Goal: Task Accomplishment & Management: Manage account settings

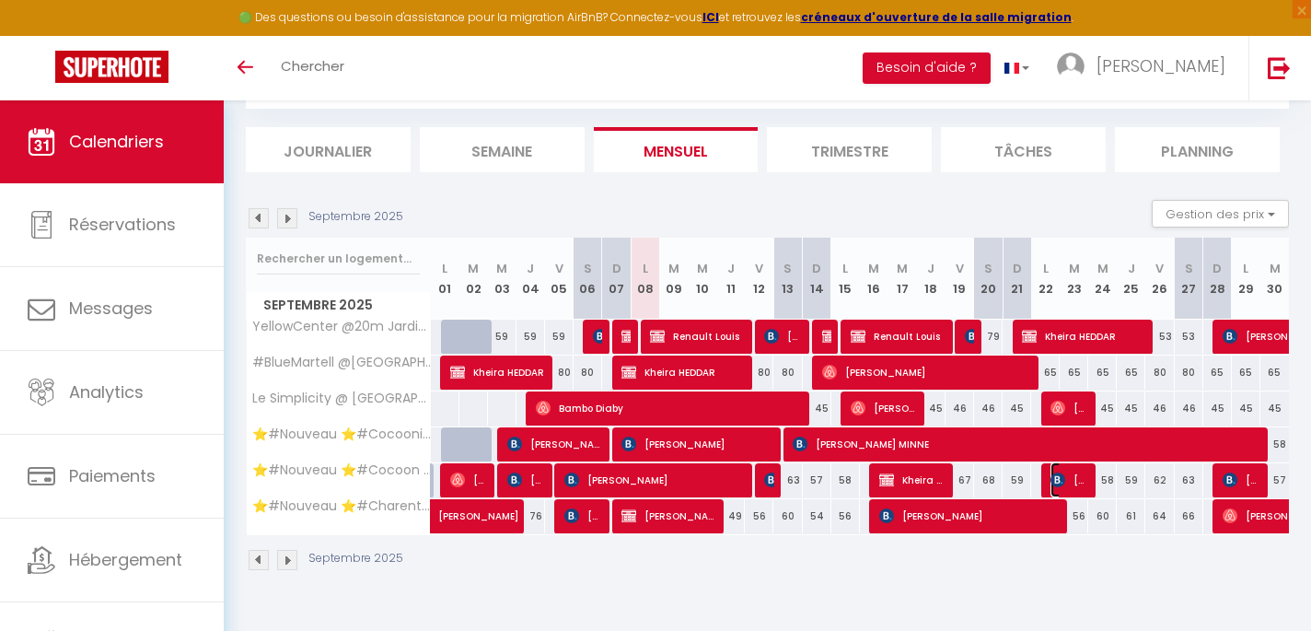
click at [1079, 484] on span "[PERSON_NAME]" at bounding box center [1069, 479] width 38 height 35
select select "KO"
select select "42870"
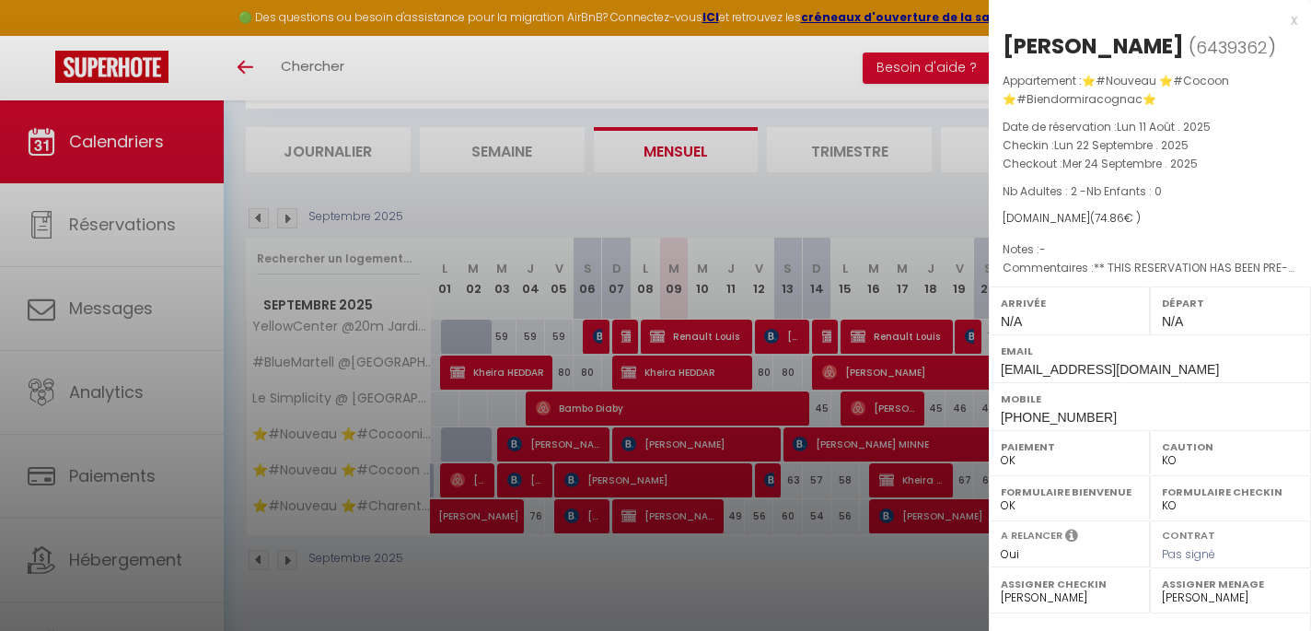
click at [829, 583] on div at bounding box center [655, 315] width 1311 height 631
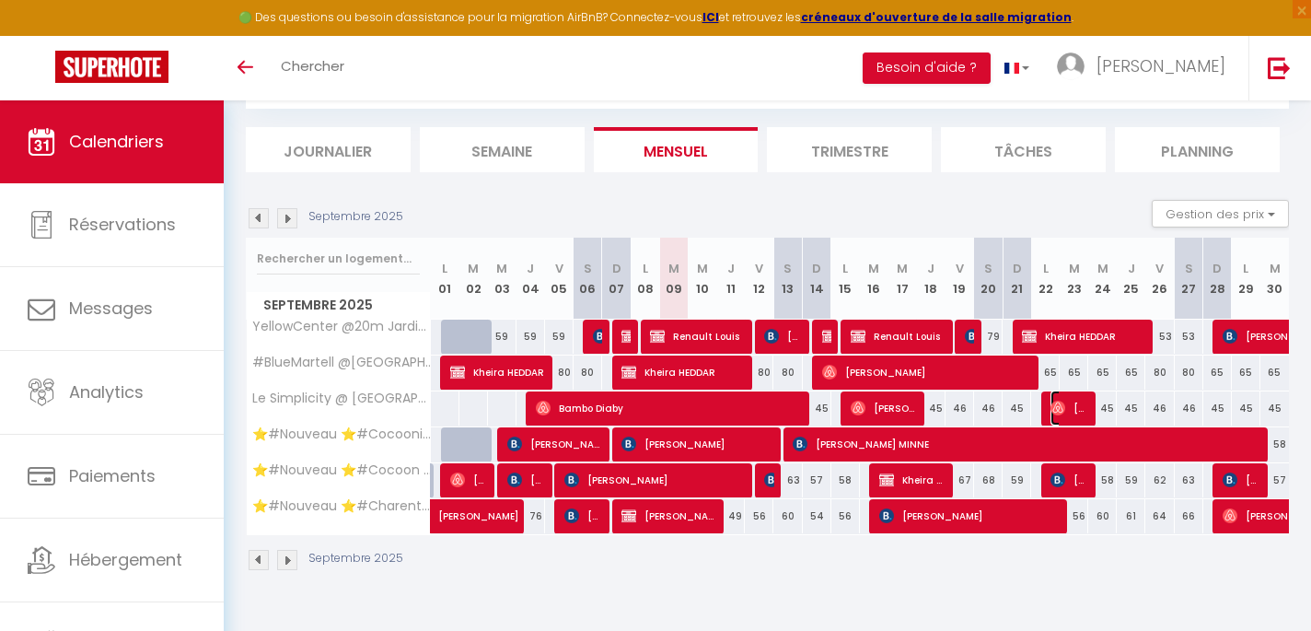
click at [1065, 413] on img at bounding box center [1057, 407] width 15 height 15
select select "OK"
select select "51353"
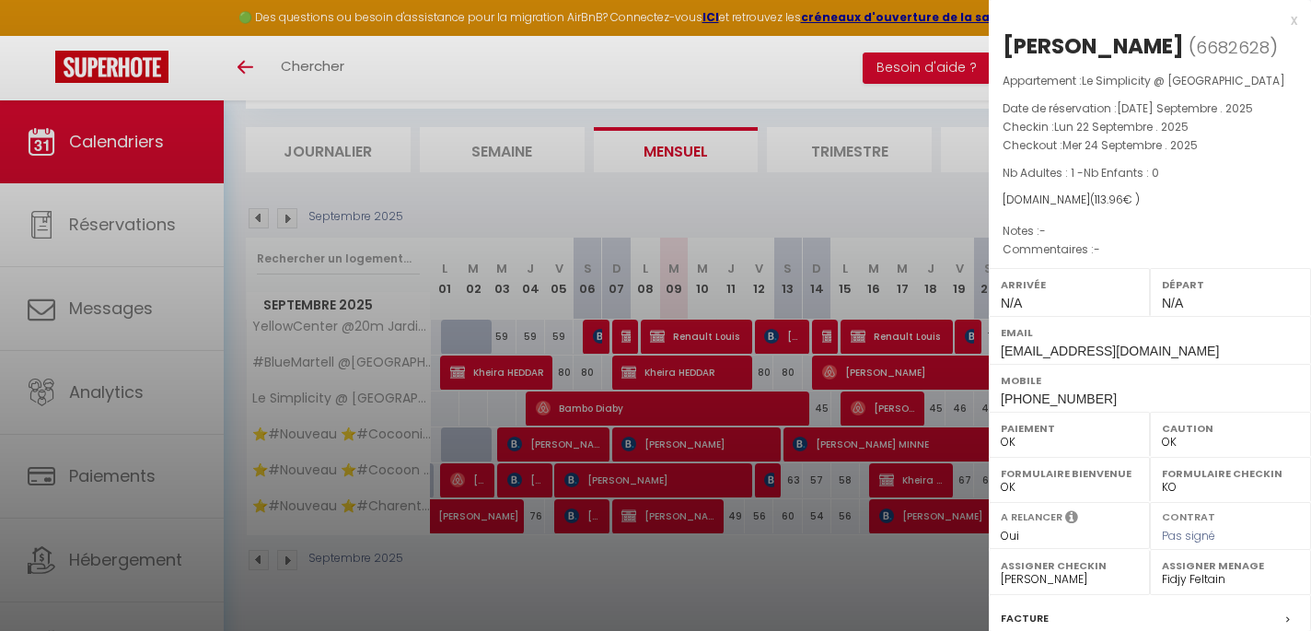
click at [900, 593] on div at bounding box center [655, 315] width 1311 height 631
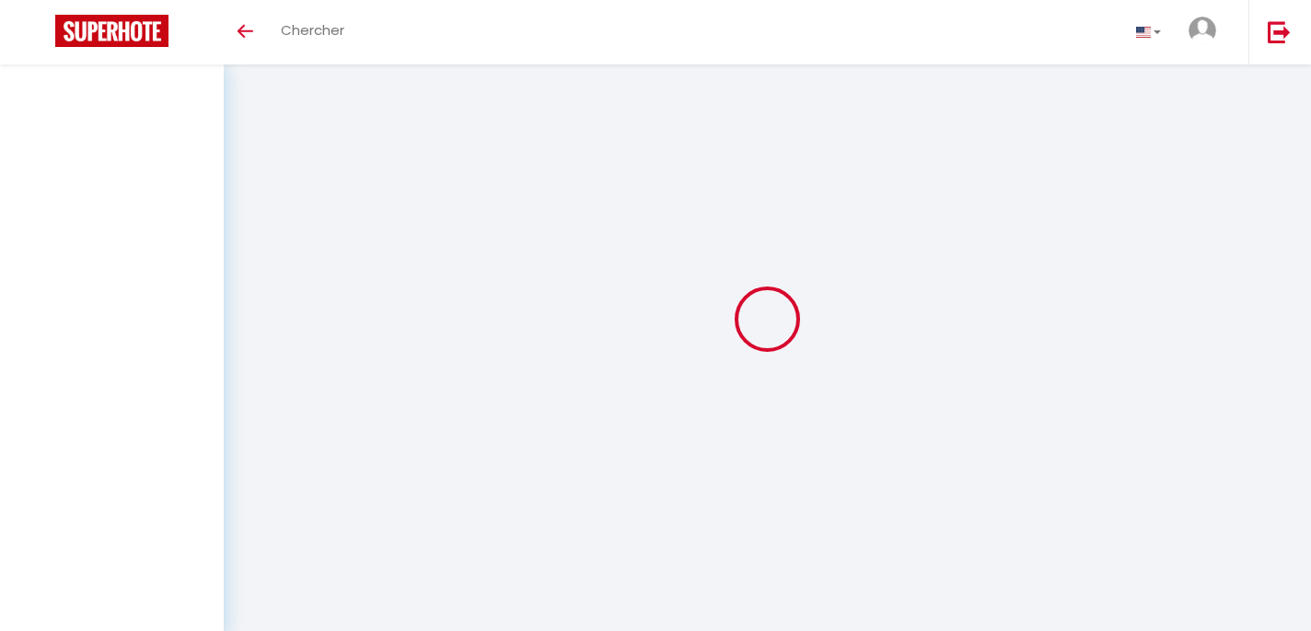
select select
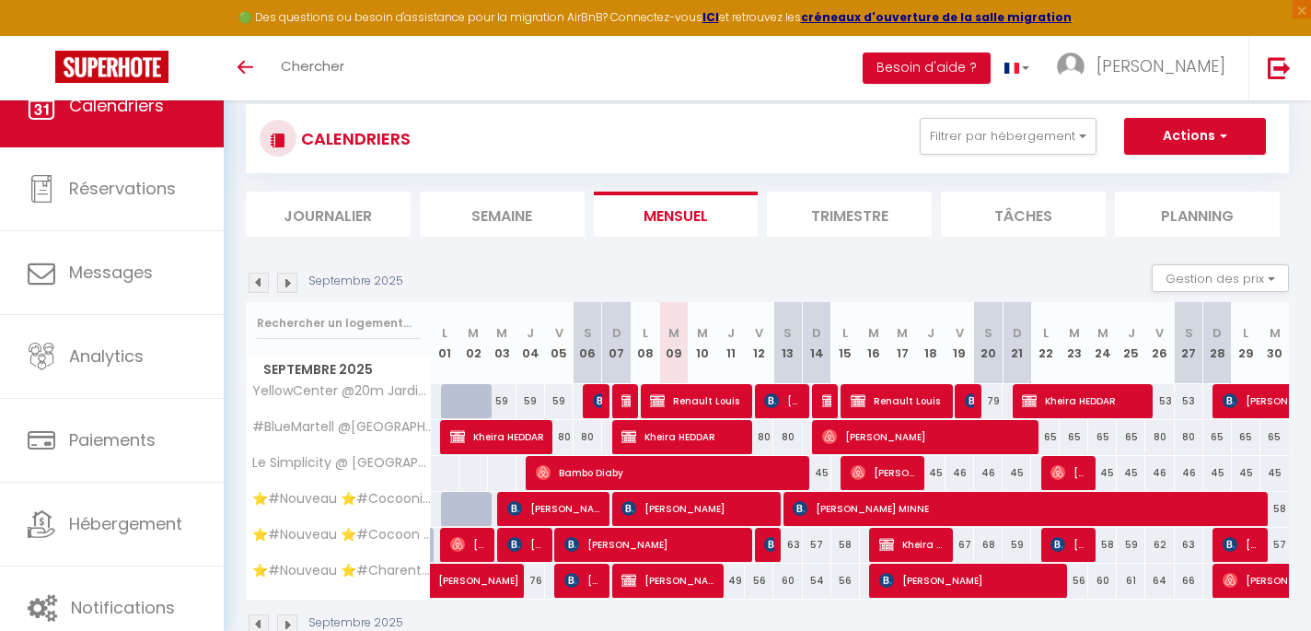
scroll to position [100, 0]
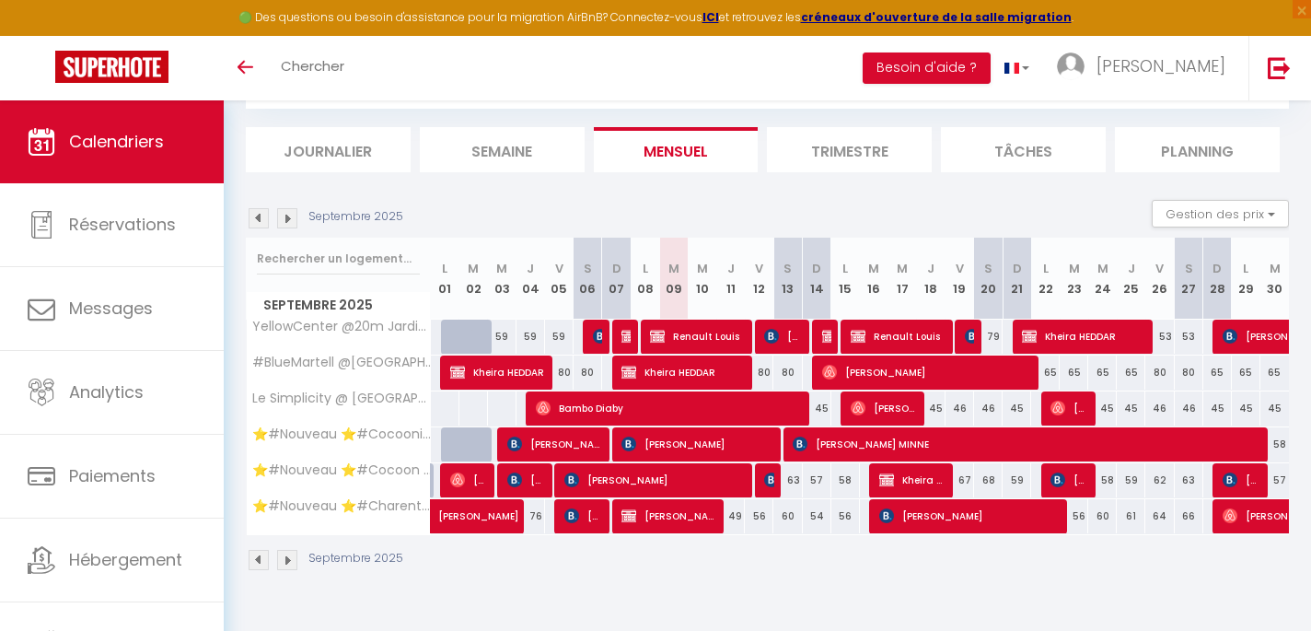
select select
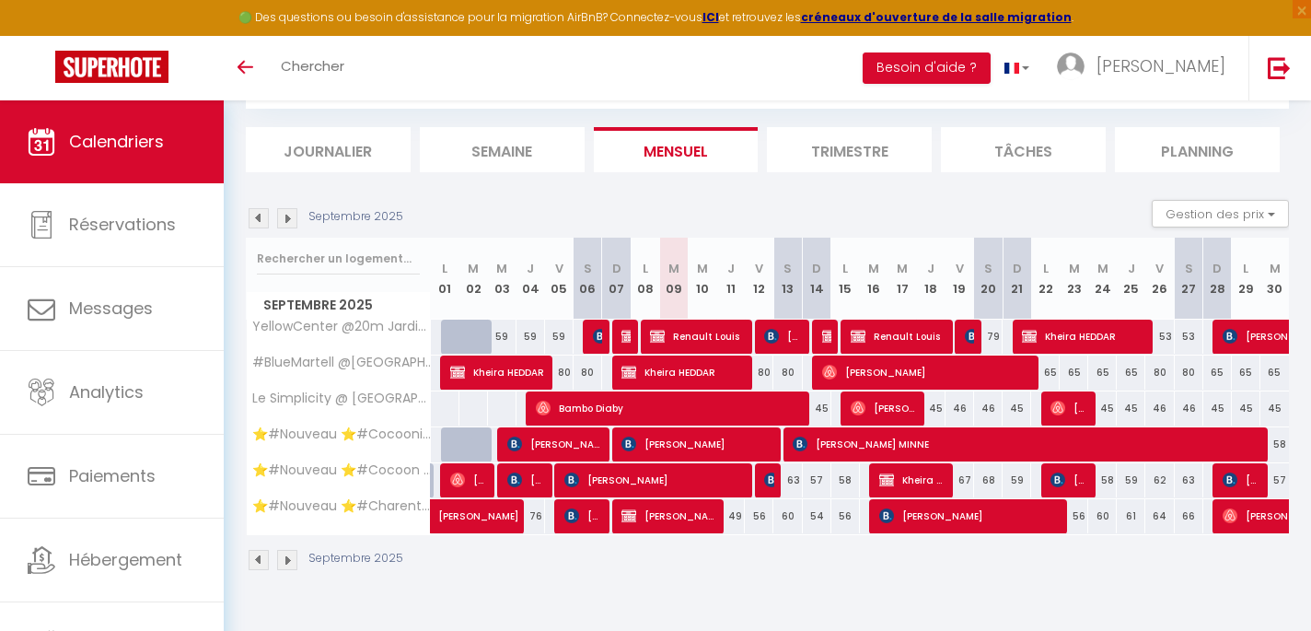
select select
click at [1076, 414] on span "[PERSON_NAME]" at bounding box center [1069, 407] width 38 height 35
select select "OK"
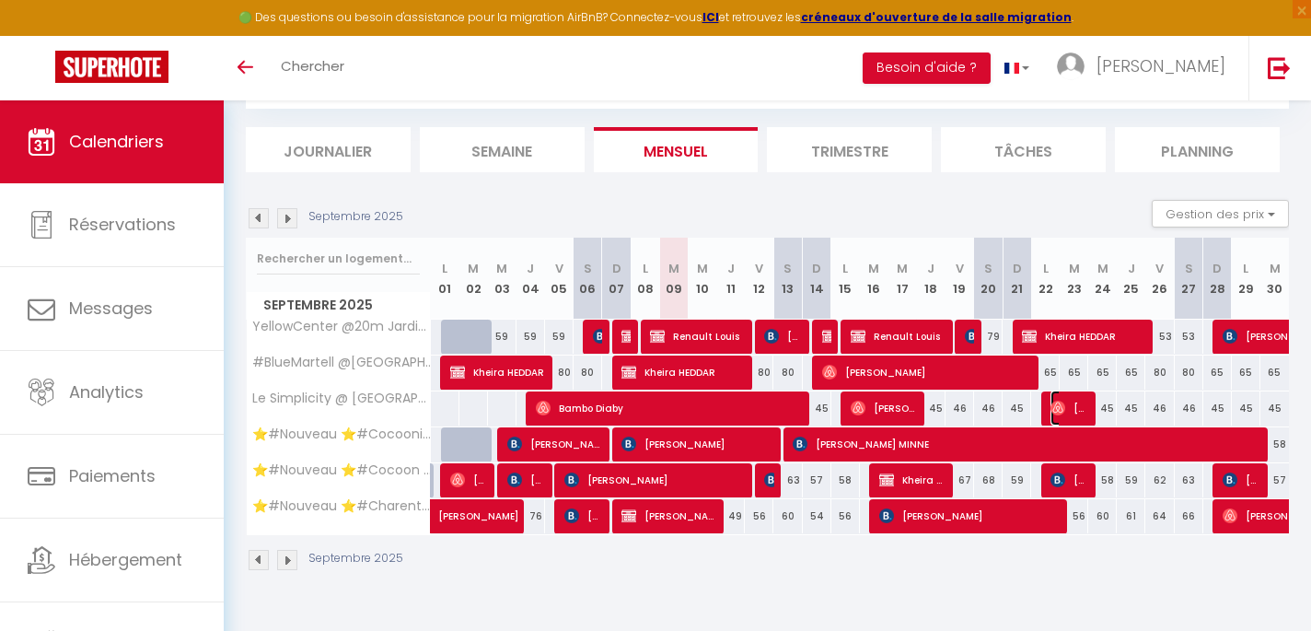
select select "OK"
select select "0"
select select "1"
select select
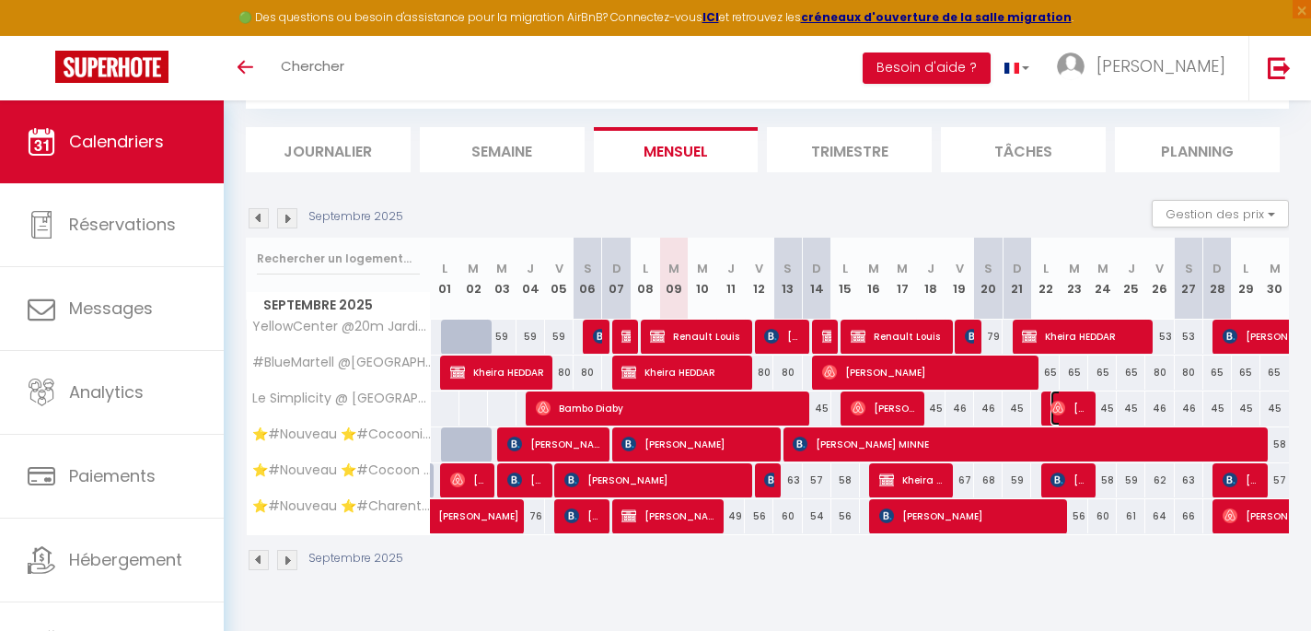
select select
select select "51297"
select select "51353"
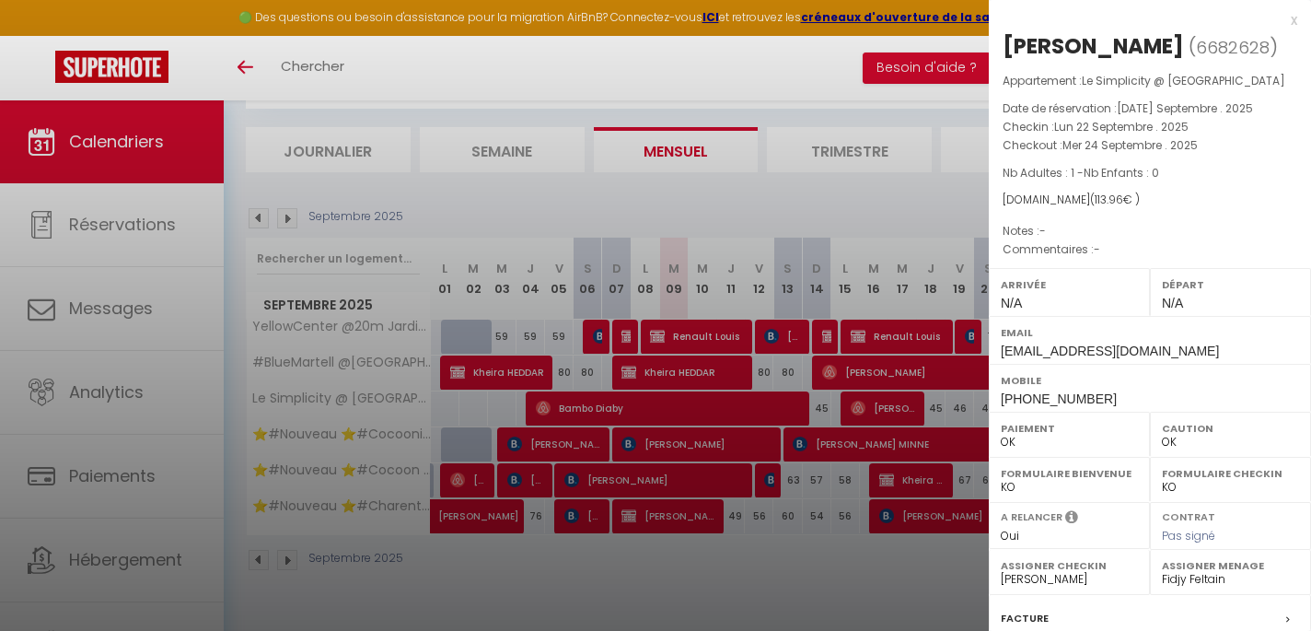
click at [941, 585] on div at bounding box center [655, 315] width 1311 height 631
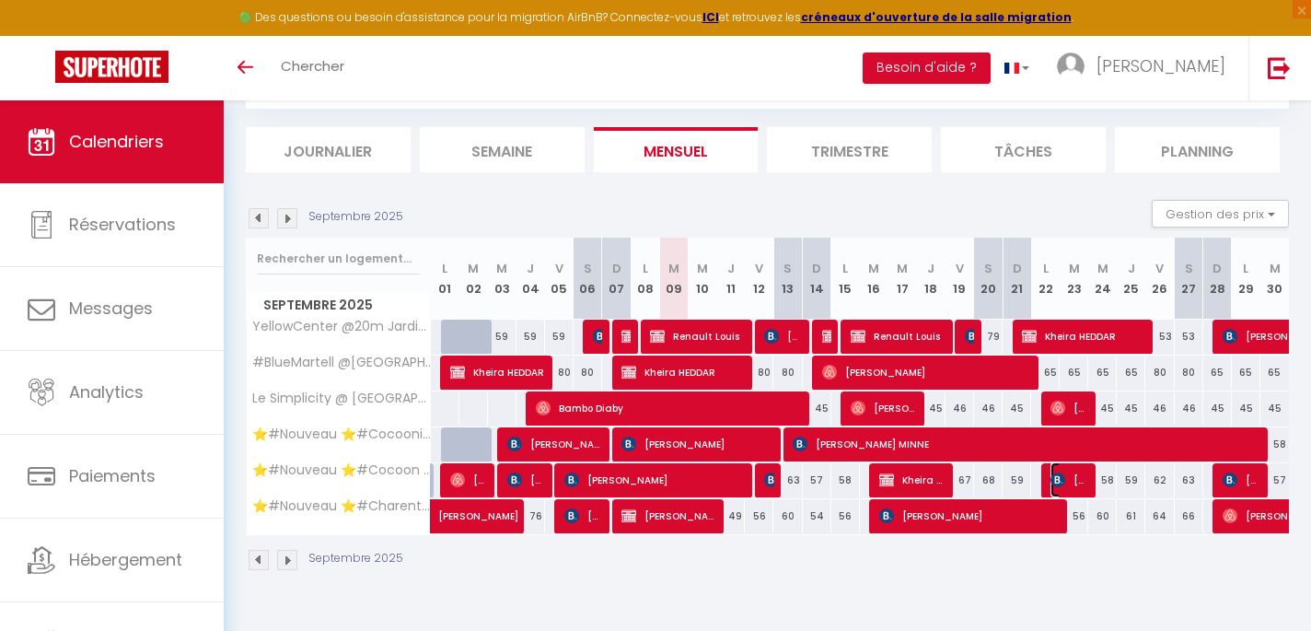
click at [1063, 481] on img at bounding box center [1057, 479] width 15 height 15
select select "KO"
select select "42870"
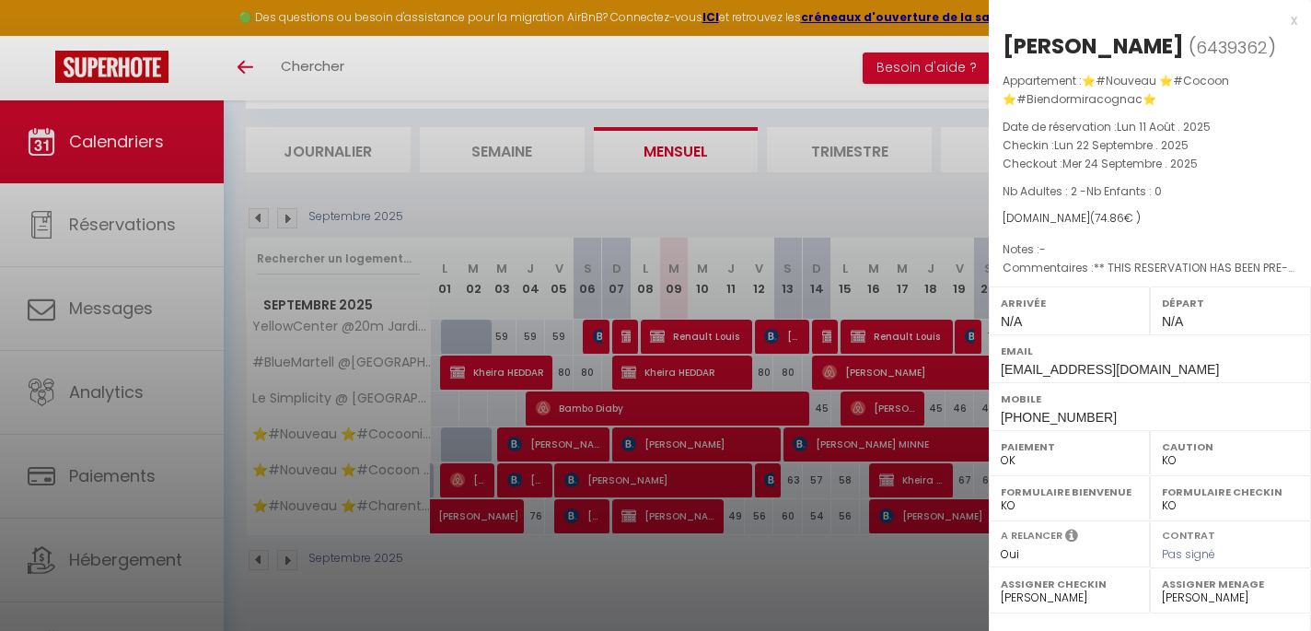
click at [1193, 599] on select "- Margaux Lacombe mike cabanes Karen Hubert Fidjy Feltain Dany Marmonteil emili…" at bounding box center [1230, 597] width 137 height 17
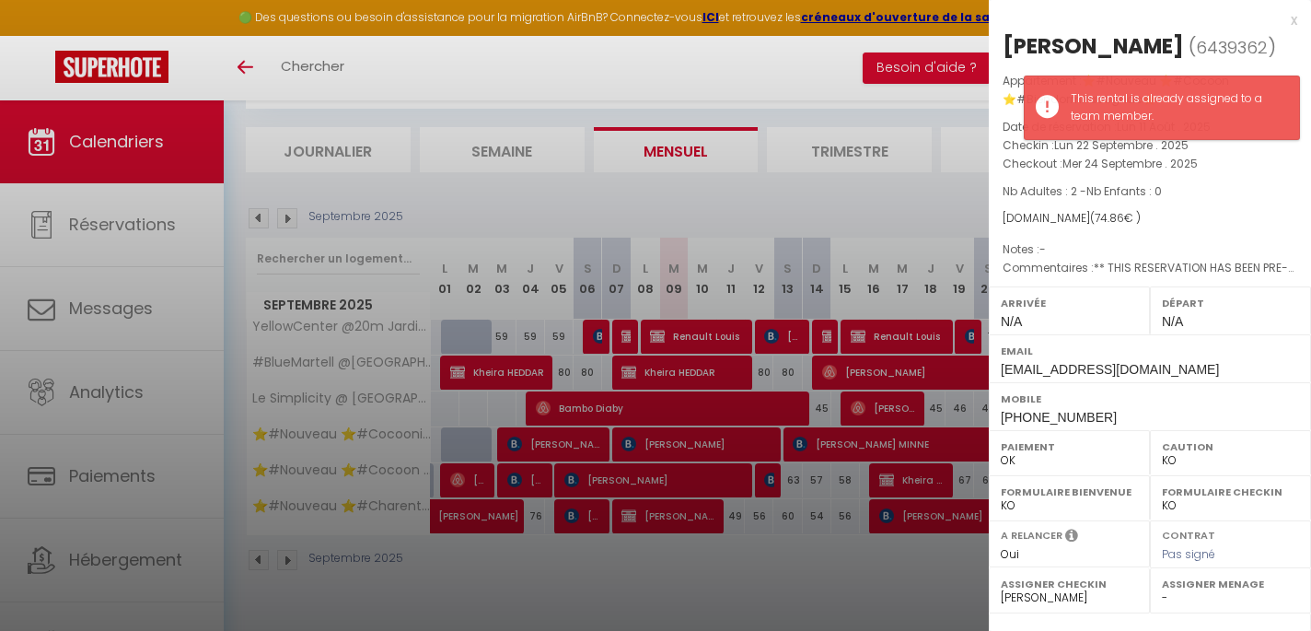
click at [1179, 593] on select "- Margaux Lacombe mike cabanes Karen Hubert Fidjy Feltain Dany Marmonteil emili…" at bounding box center [1230, 597] width 137 height 17
select select "51353"
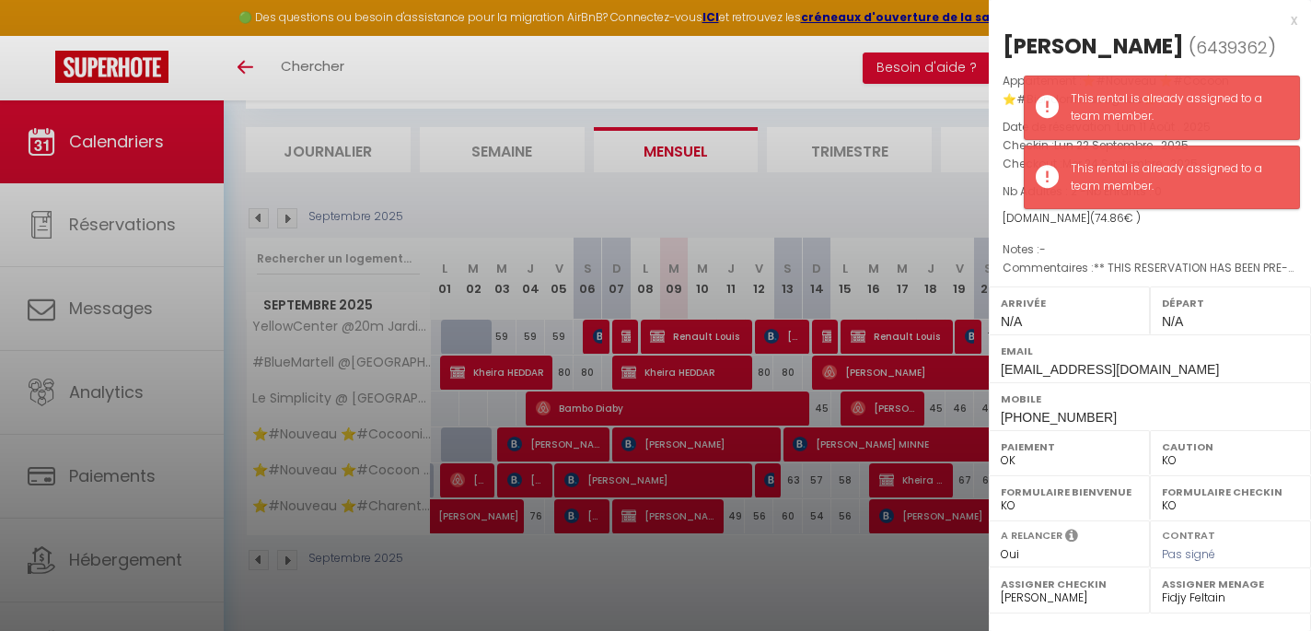
click at [939, 587] on div at bounding box center [655, 315] width 1311 height 631
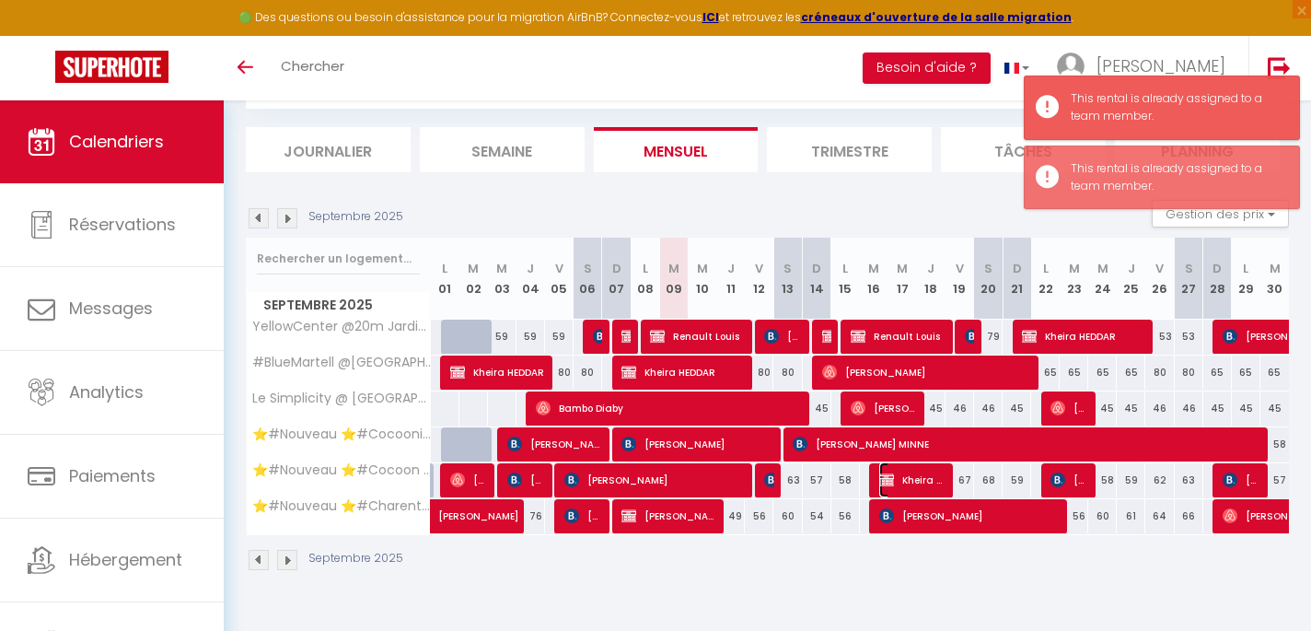
click at [921, 478] on span "Kheira HEDDAR" at bounding box center [912, 479] width 66 height 35
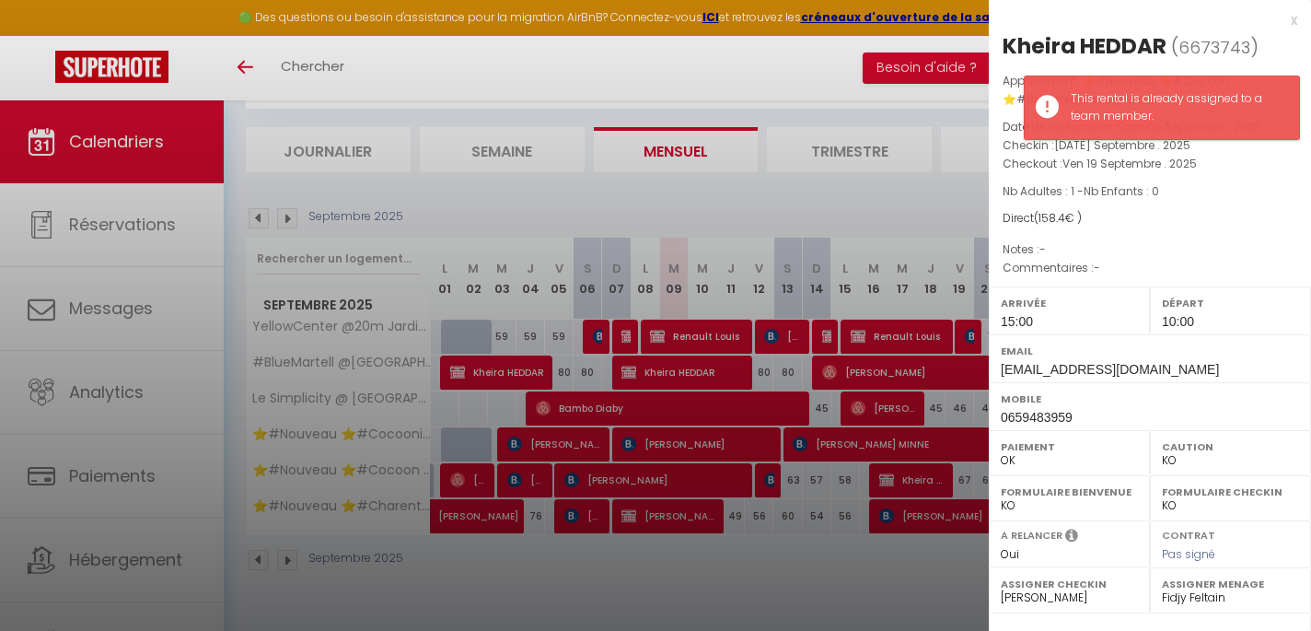
click at [915, 571] on div at bounding box center [655, 315] width 1311 height 631
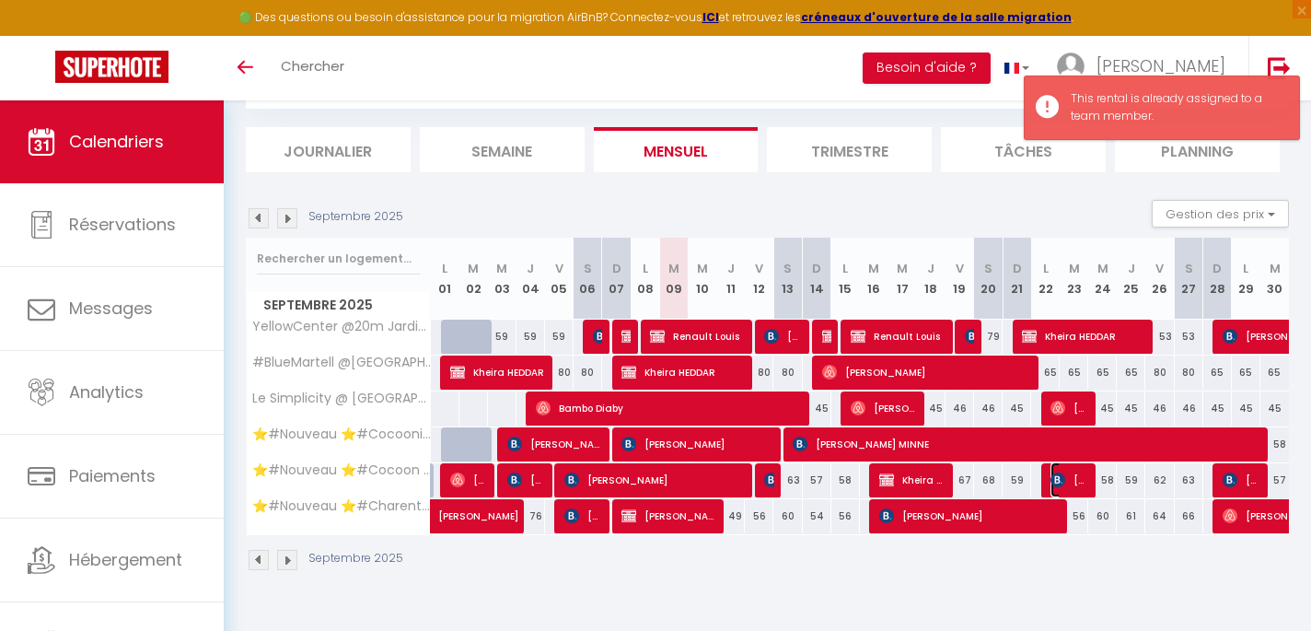
click at [1070, 484] on span "[PERSON_NAME]" at bounding box center [1069, 479] width 38 height 35
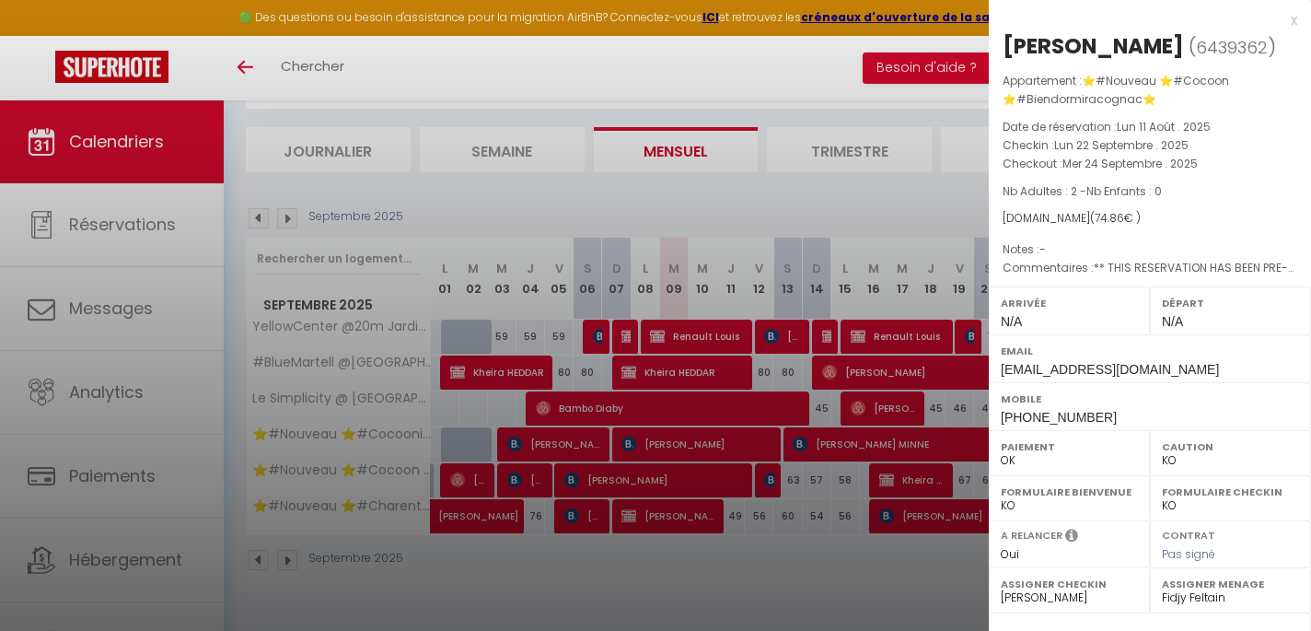
click at [956, 573] on div at bounding box center [655, 315] width 1311 height 631
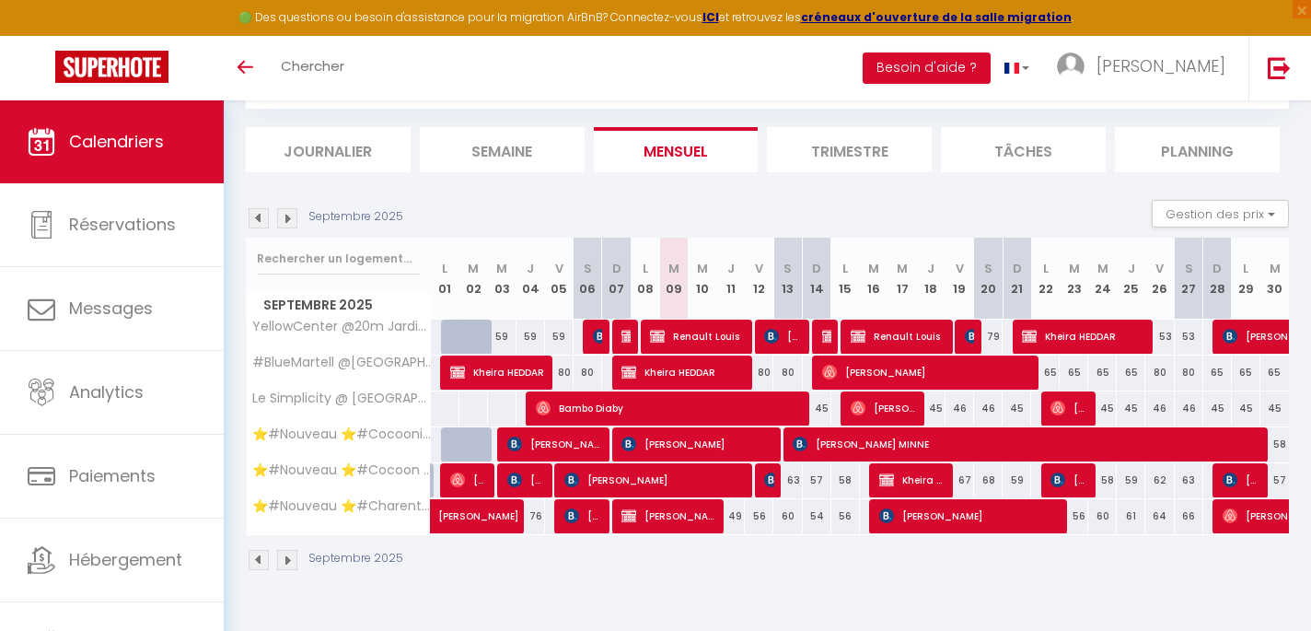
click at [292, 215] on img at bounding box center [287, 218] width 20 height 20
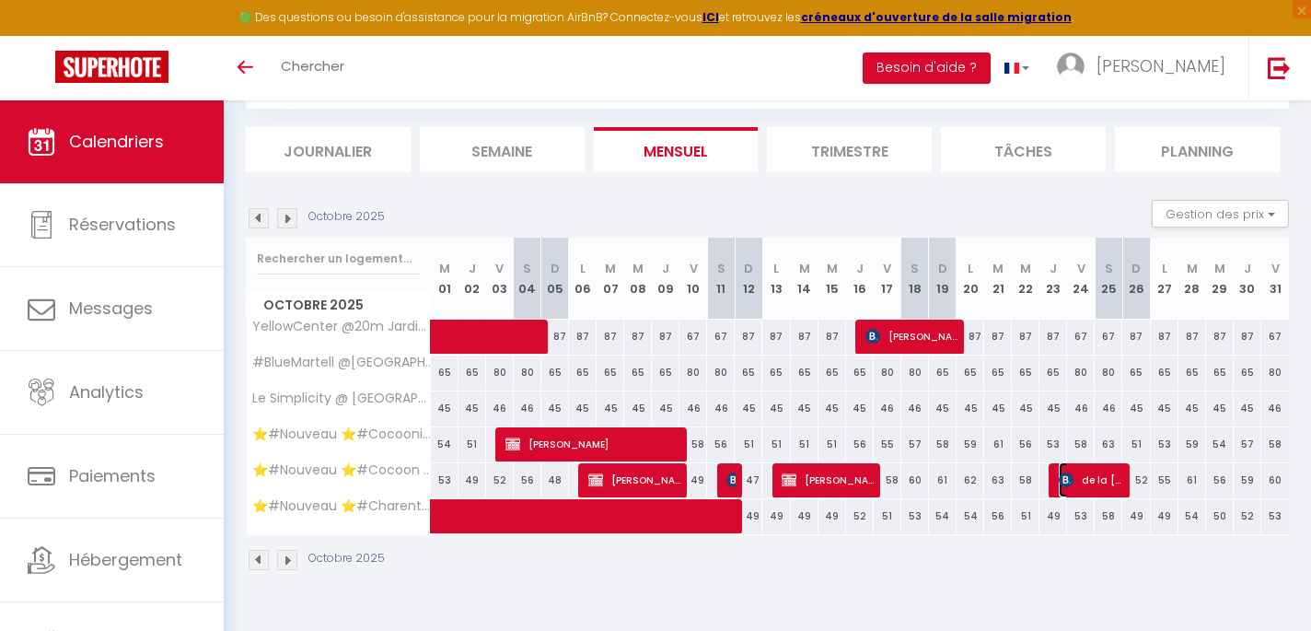
click at [1079, 470] on span "de la laurencie Tanguy" at bounding box center [1091, 479] width 64 height 35
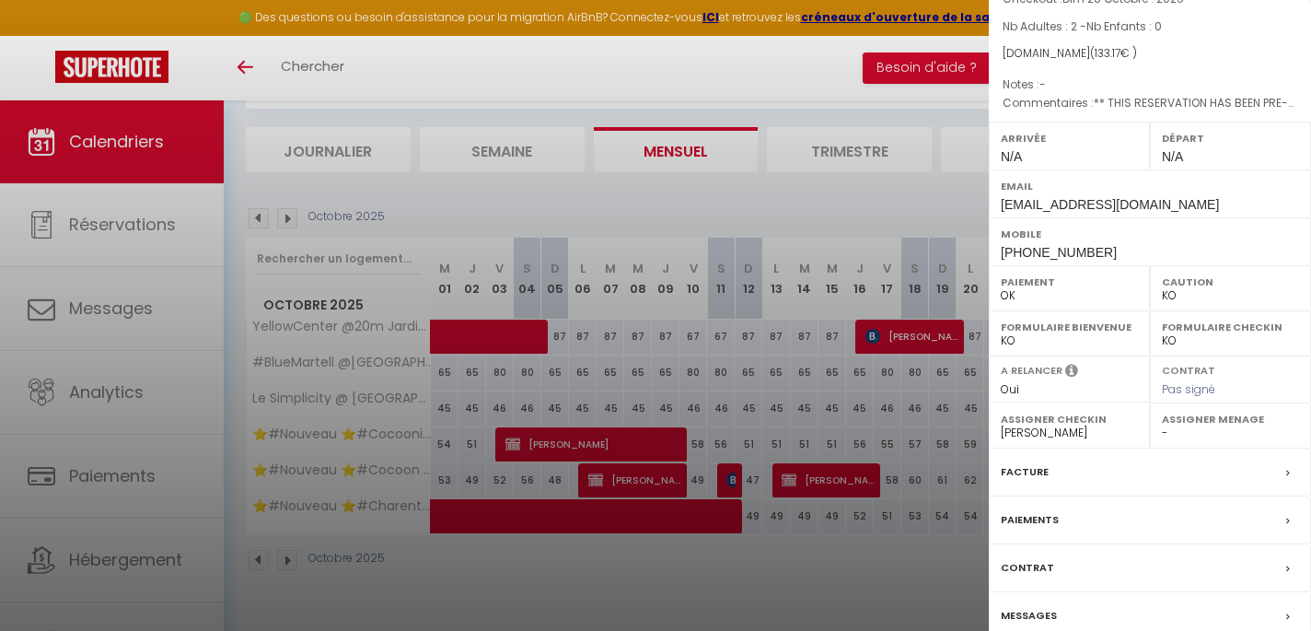
scroll to position [198, 0]
click at [1216, 429] on select "- Margaux Lacombe mike cabanes Karen Hubert Fidjy Feltain Dany Marmonteil emili…" at bounding box center [1230, 429] width 137 height 17
select select "51353"
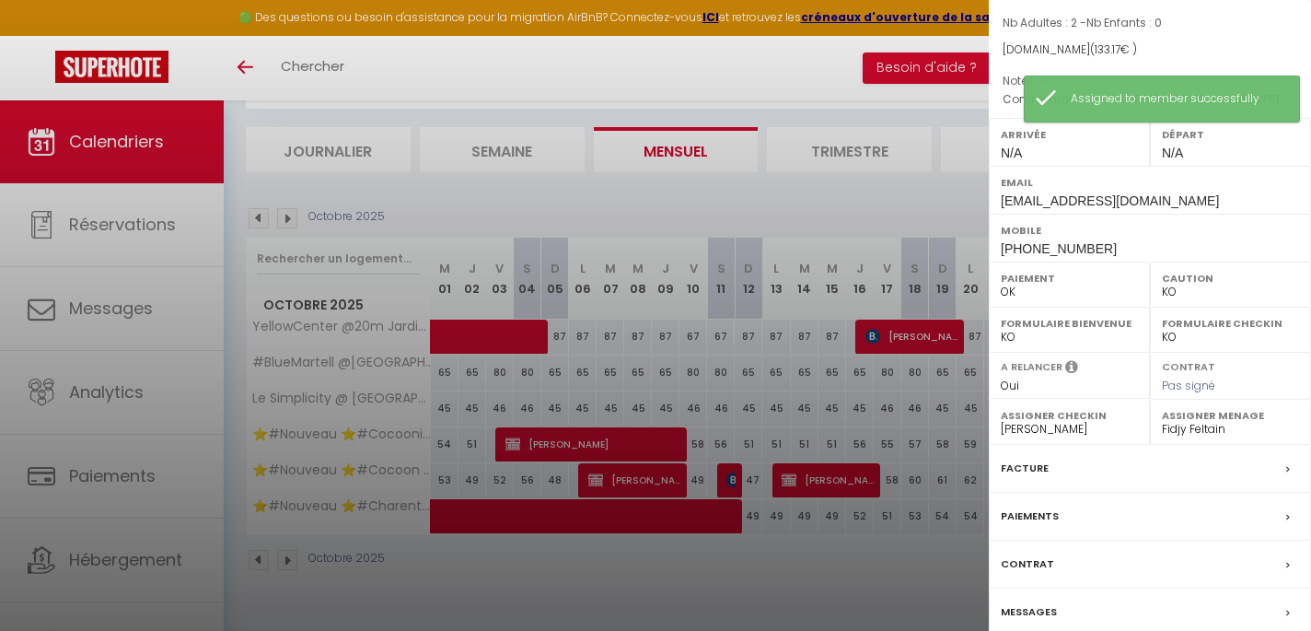
click at [945, 573] on div at bounding box center [655, 315] width 1311 height 631
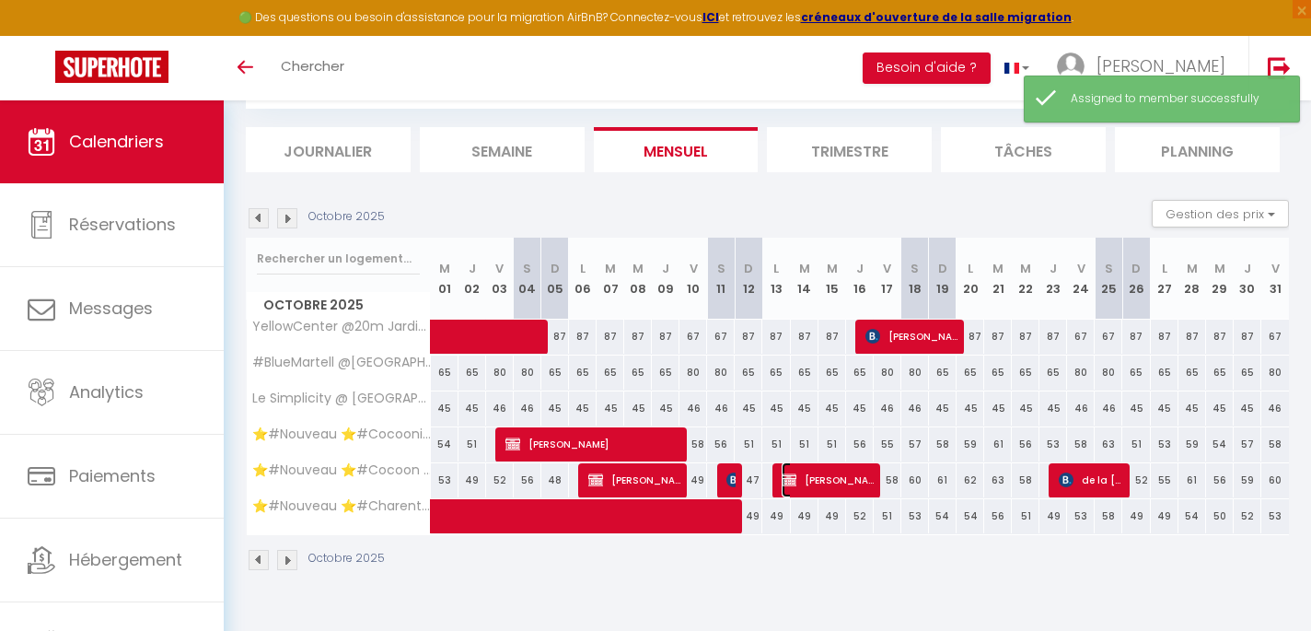
click at [824, 473] on span "[PERSON_NAME]" at bounding box center [828, 479] width 92 height 35
select select "KO"
select select
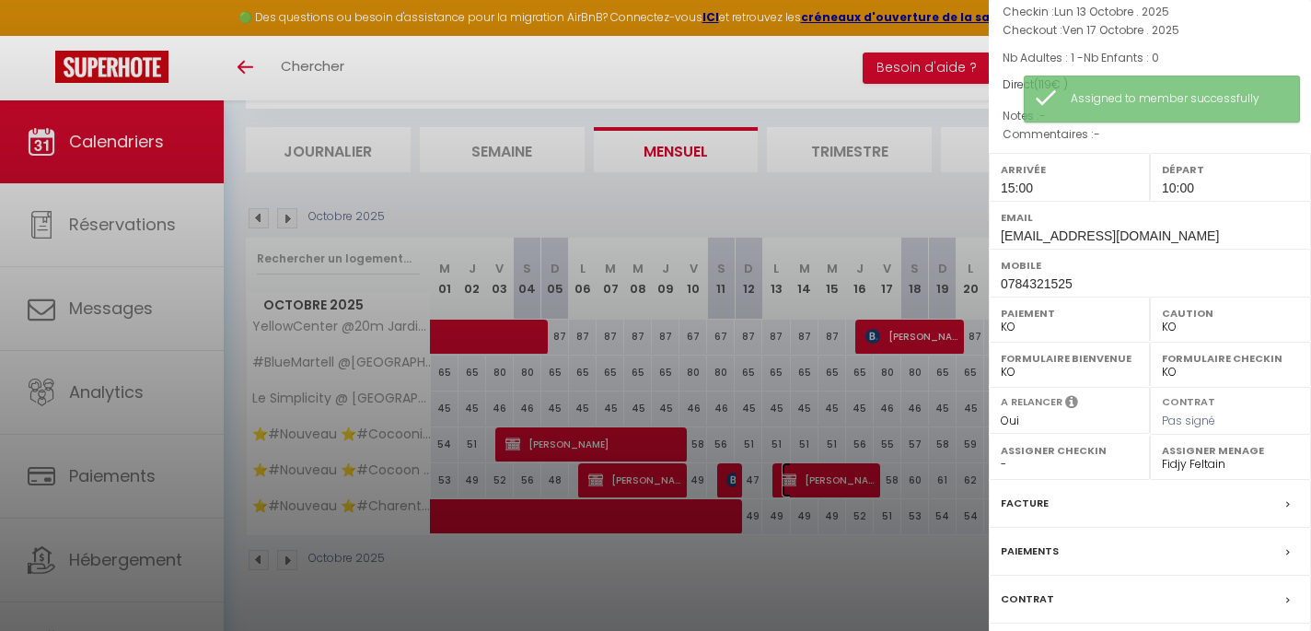
scroll to position [156, 0]
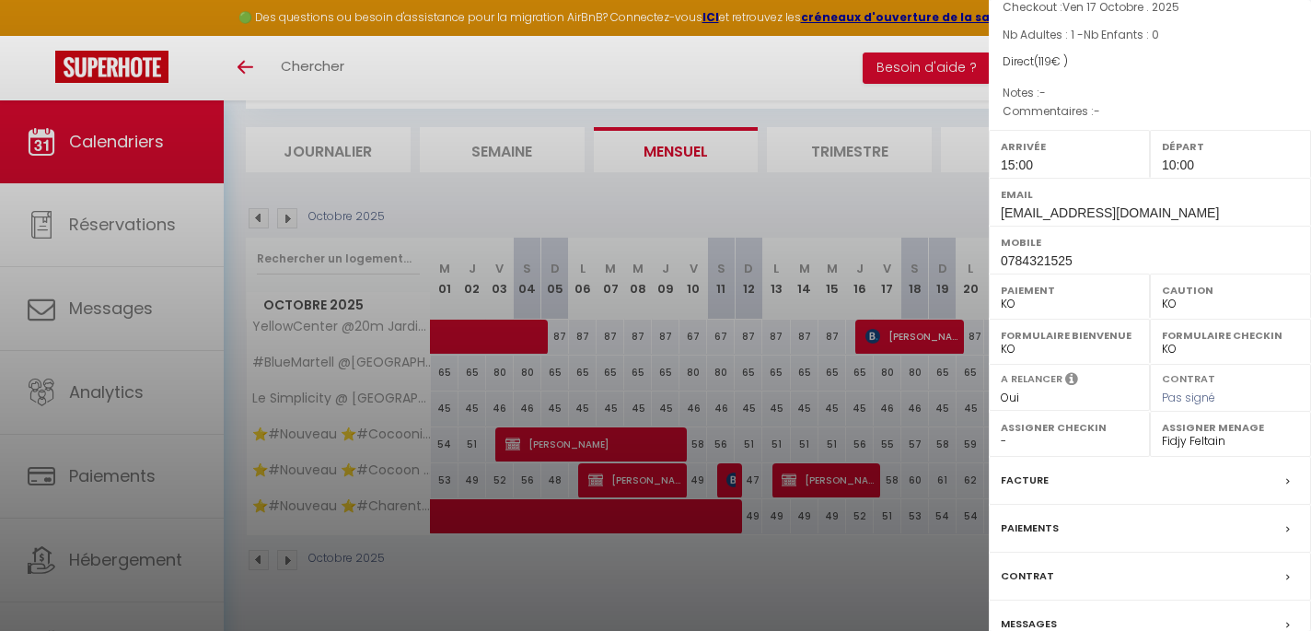
click at [798, 581] on div at bounding box center [655, 315] width 1311 height 631
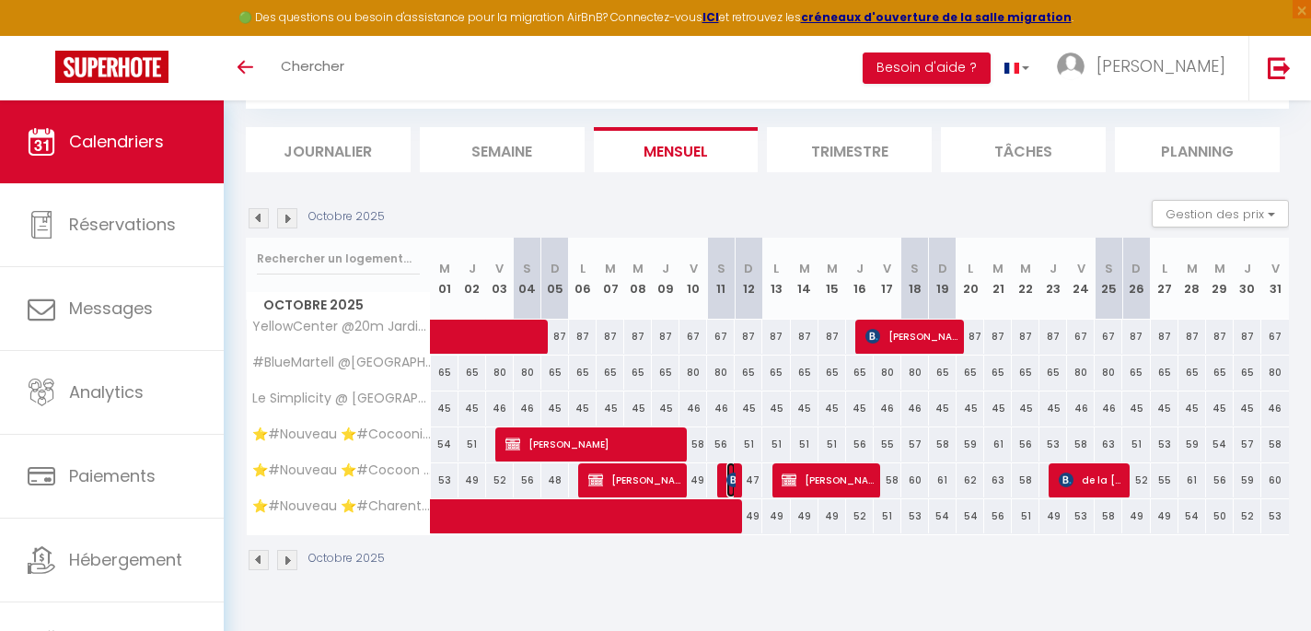
click at [732, 479] on img at bounding box center [733, 479] width 15 height 15
select select "OK"
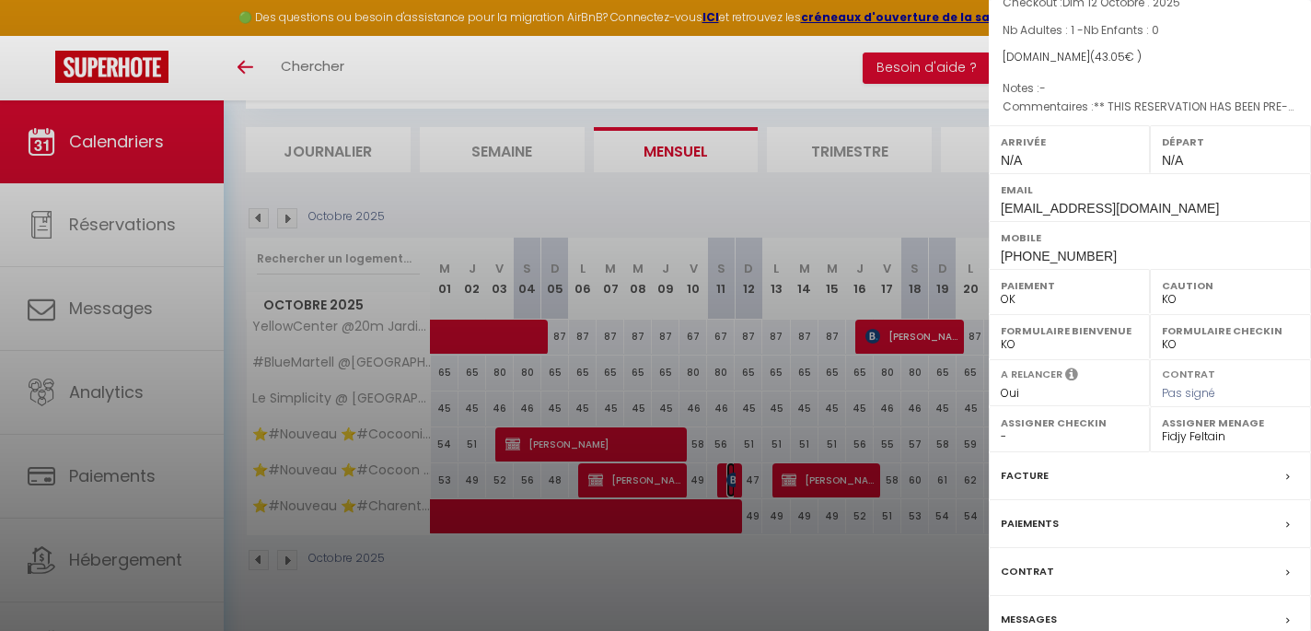
scroll to position [198, 0]
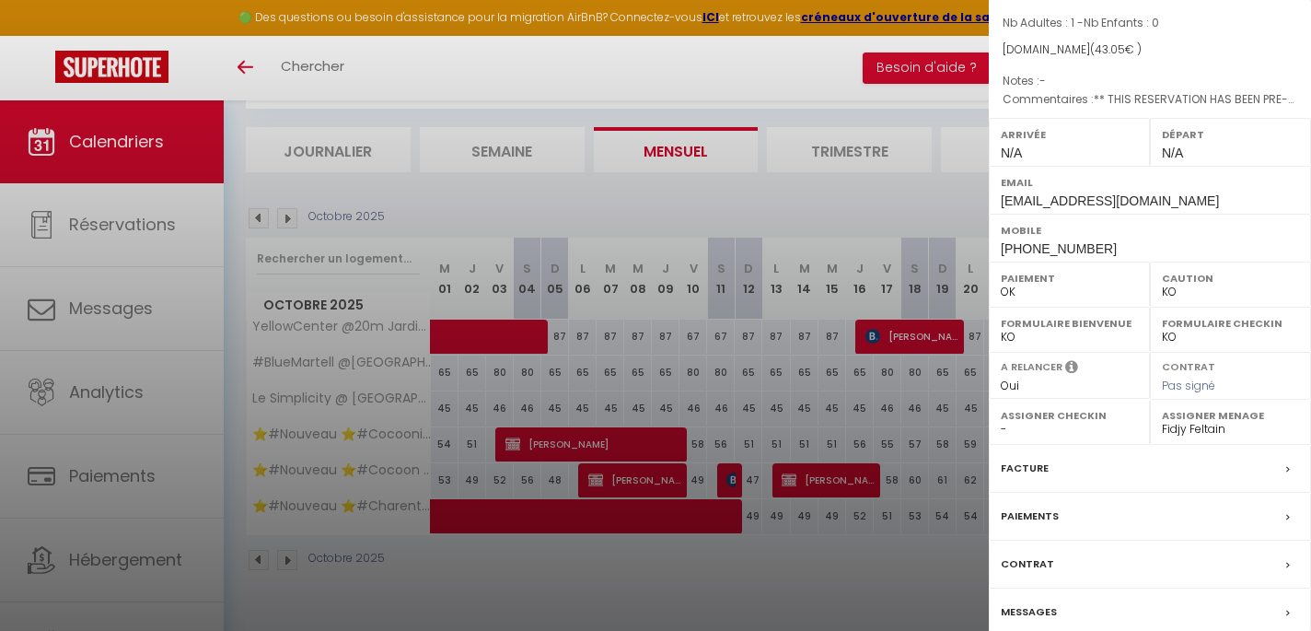
click at [827, 570] on div at bounding box center [655, 315] width 1311 height 631
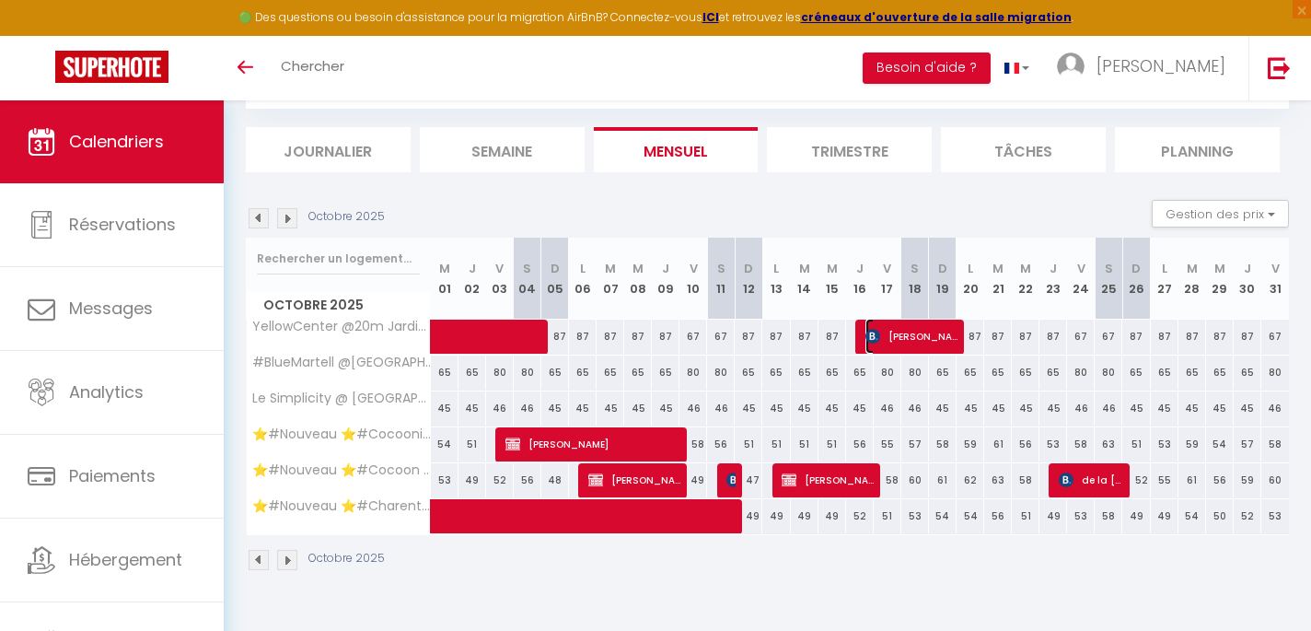
click at [883, 338] on span "VERONIQUE DROUIN" at bounding box center [911, 336] width 92 height 35
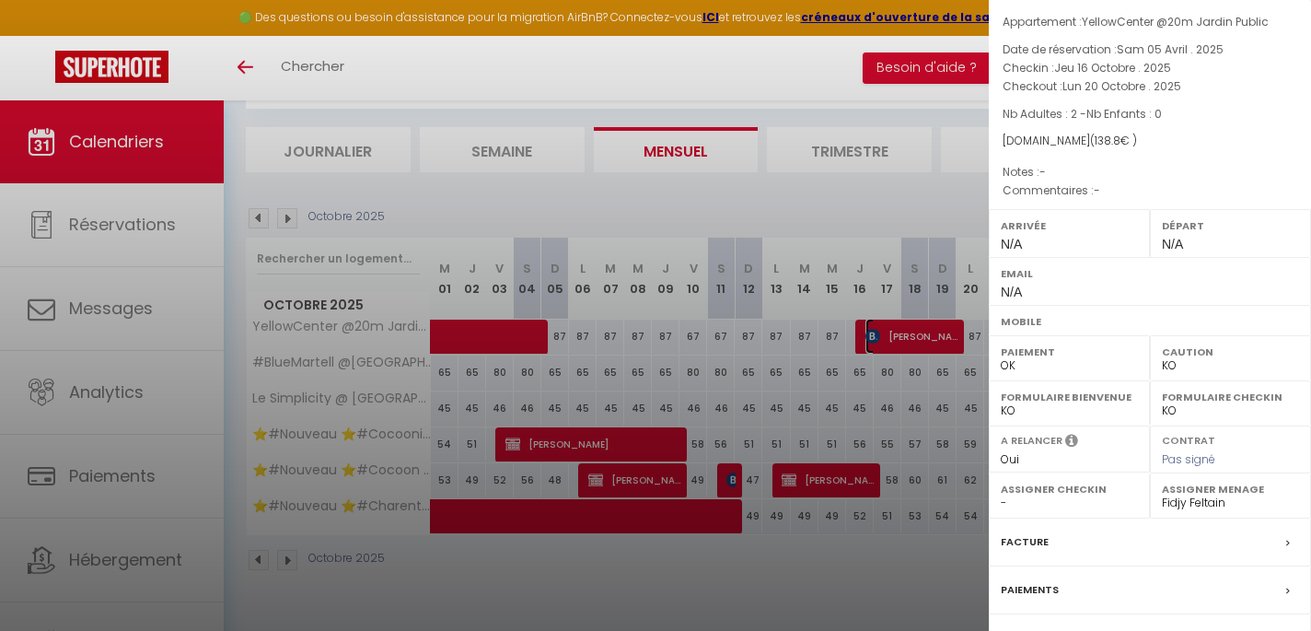
scroll to position [61, 0]
click at [561, 437] on div at bounding box center [655, 315] width 1311 height 631
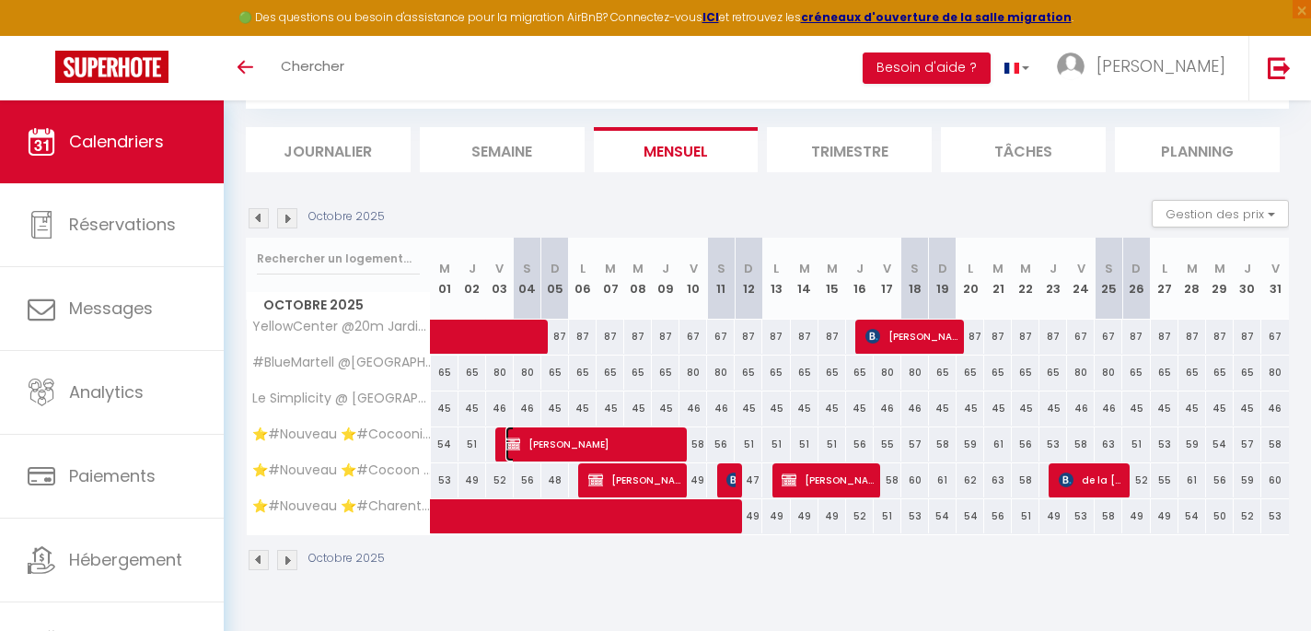
click at [561, 437] on span "Michel BOISSON" at bounding box center [592, 443] width 175 height 35
select select "51297"
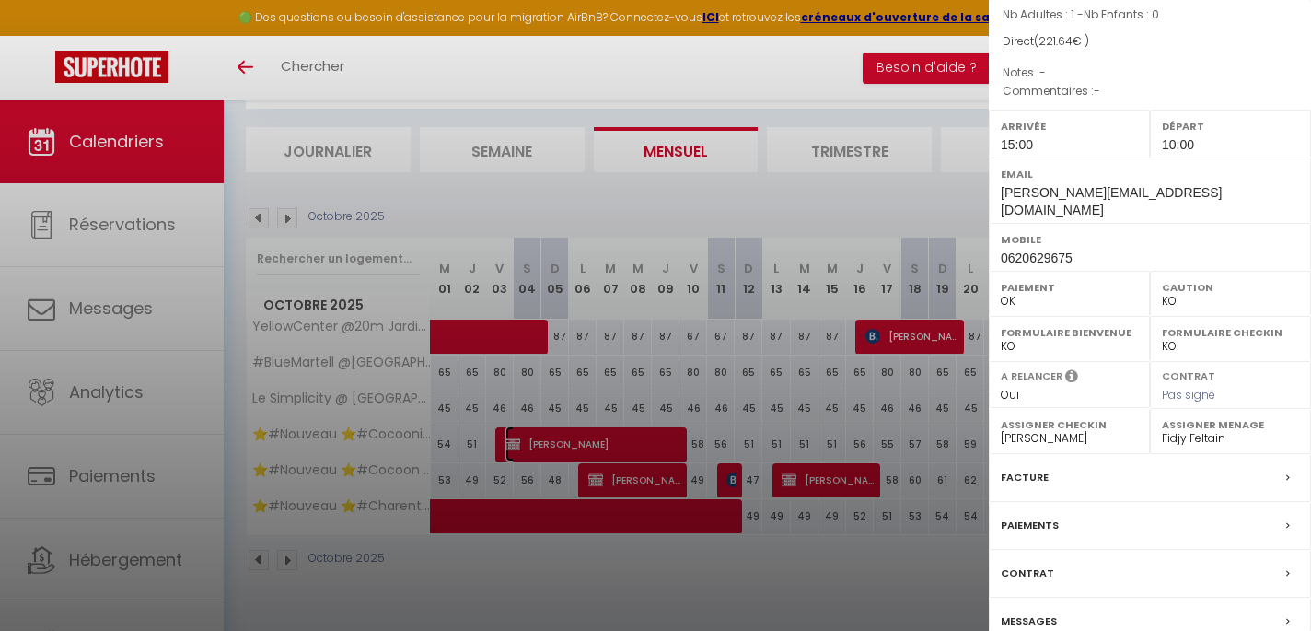
scroll to position [180, 0]
click at [817, 572] on div at bounding box center [655, 315] width 1311 height 631
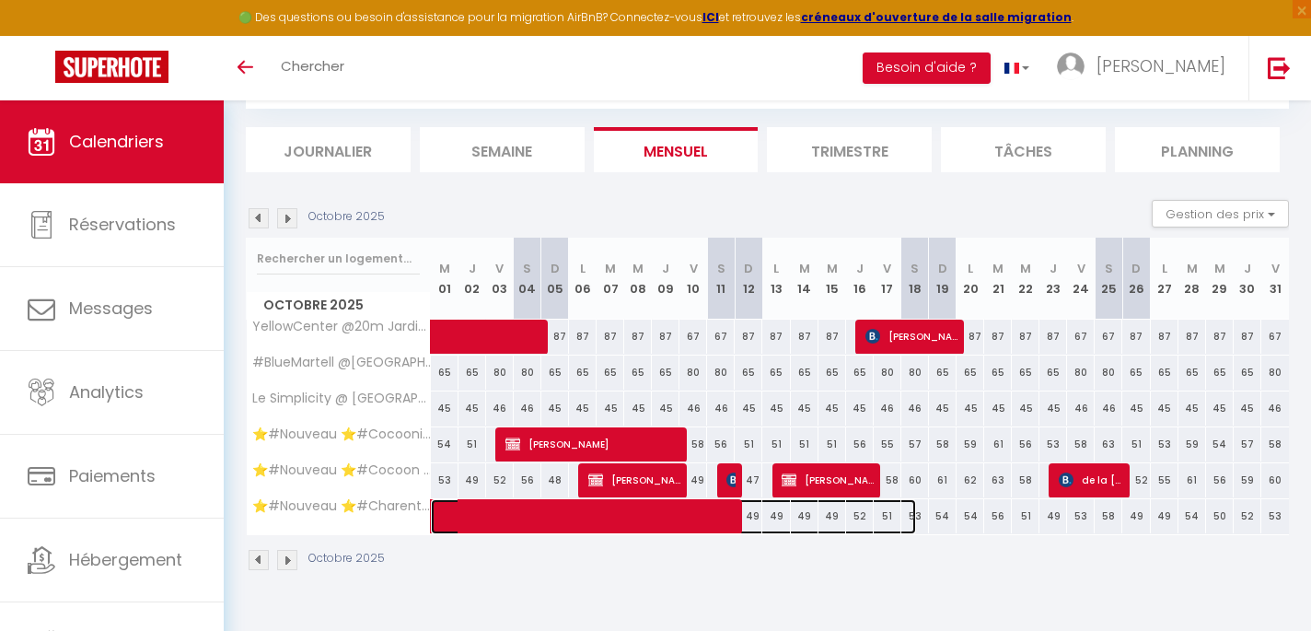
click at [596, 522] on span at bounding box center [683, 516] width 466 height 35
select select "OK"
select select
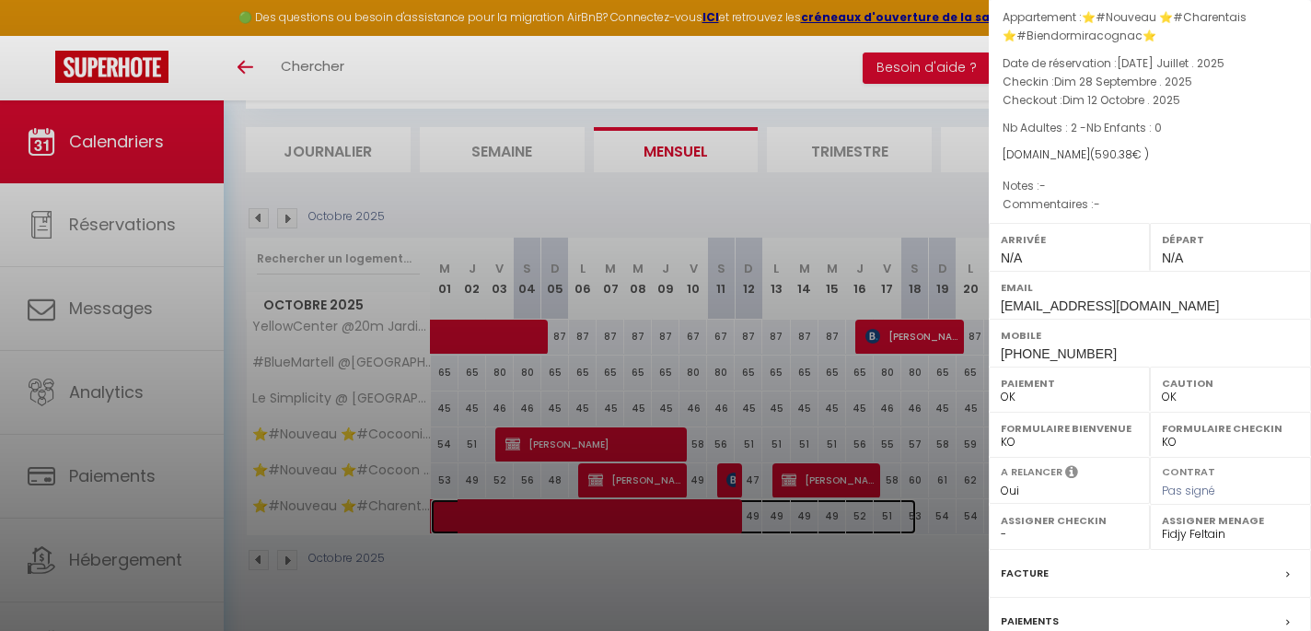
scroll to position [65, 0]
click at [246, 75] on div at bounding box center [655, 315] width 1311 height 631
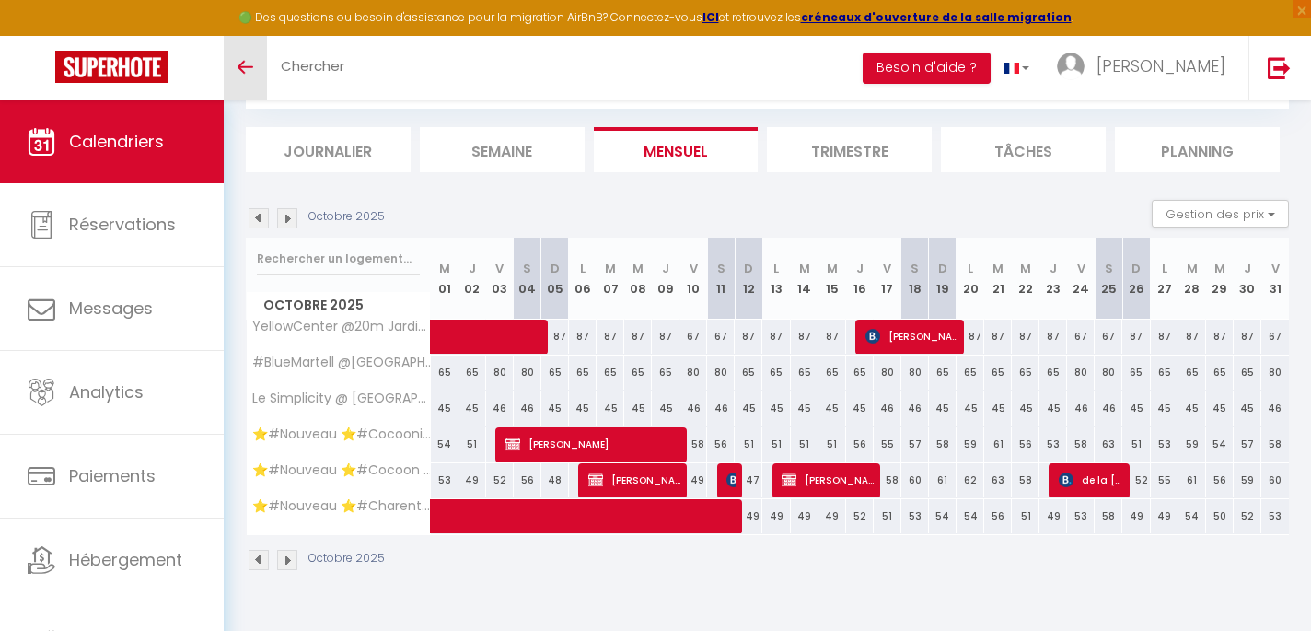
click at [246, 75] on link "Toggle menubar" at bounding box center [245, 68] width 43 height 64
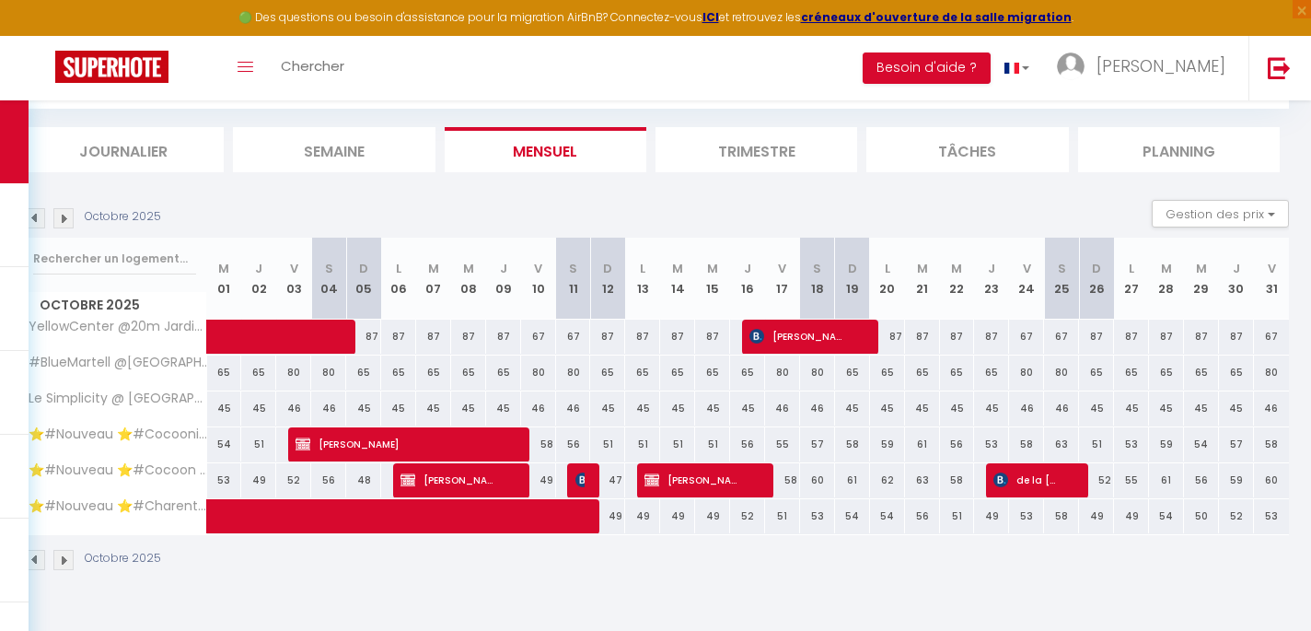
click at [35, 216] on img at bounding box center [35, 218] width 20 height 20
select select "0"
select select "51353"
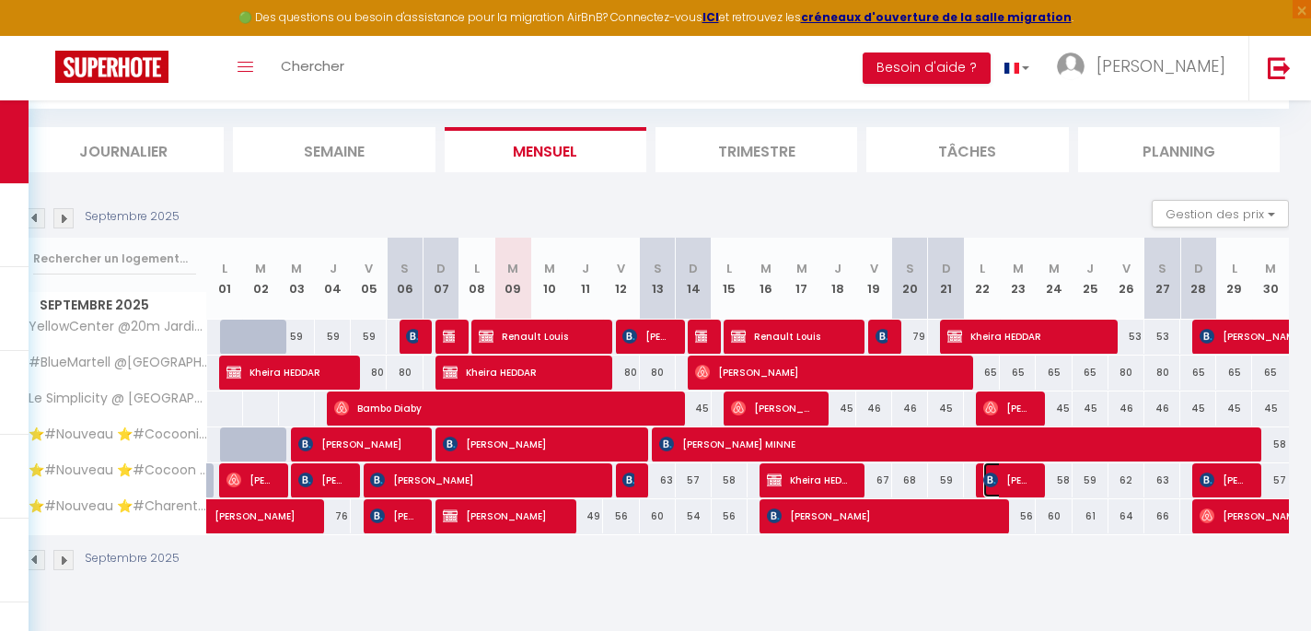
click at [1008, 480] on span "[PERSON_NAME]" at bounding box center [1007, 479] width 48 height 35
select select "KO"
select select "51297"
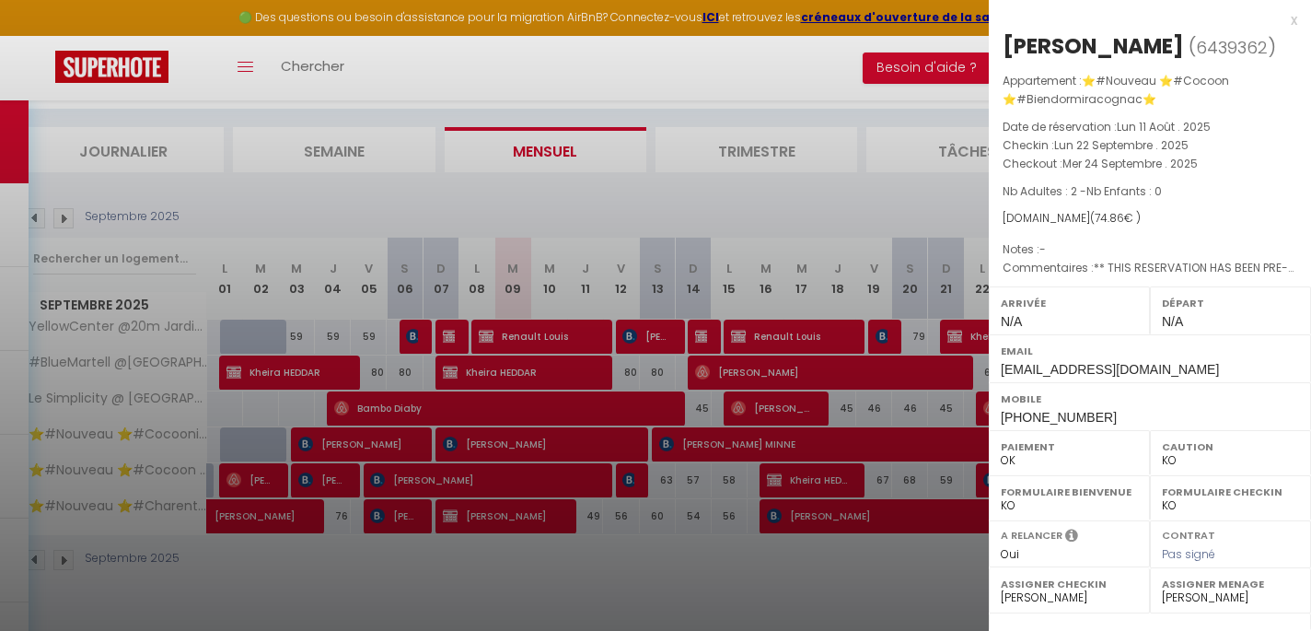
click at [1232, 596] on select "- Margaux Lacombe mike cabanes Karen Hubert Fidjy Feltain Dany Marmonteil emili…" at bounding box center [1230, 597] width 137 height 17
select select "51353"
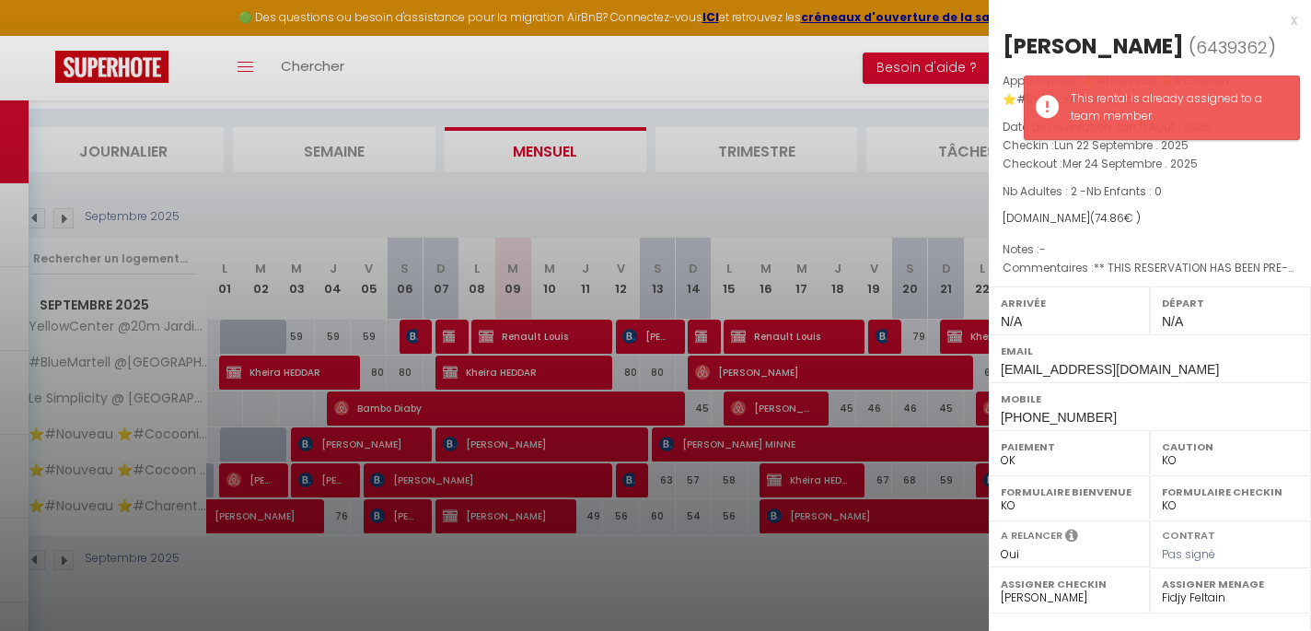
click at [1290, 17] on div "x" at bounding box center [1143, 20] width 308 height 22
